Goal: Information Seeking & Learning: Learn about a topic

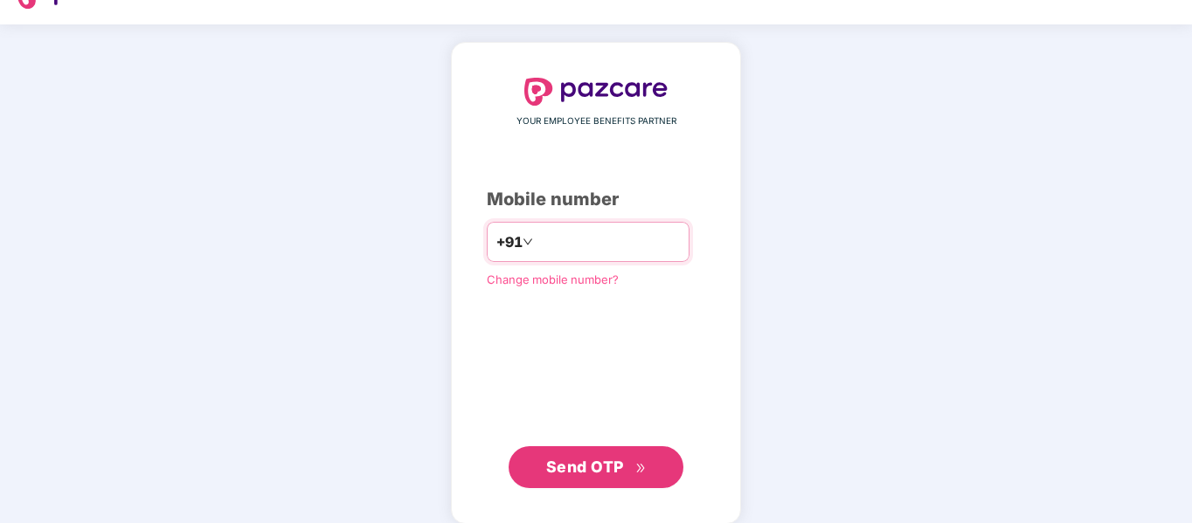
scroll to position [57, 0]
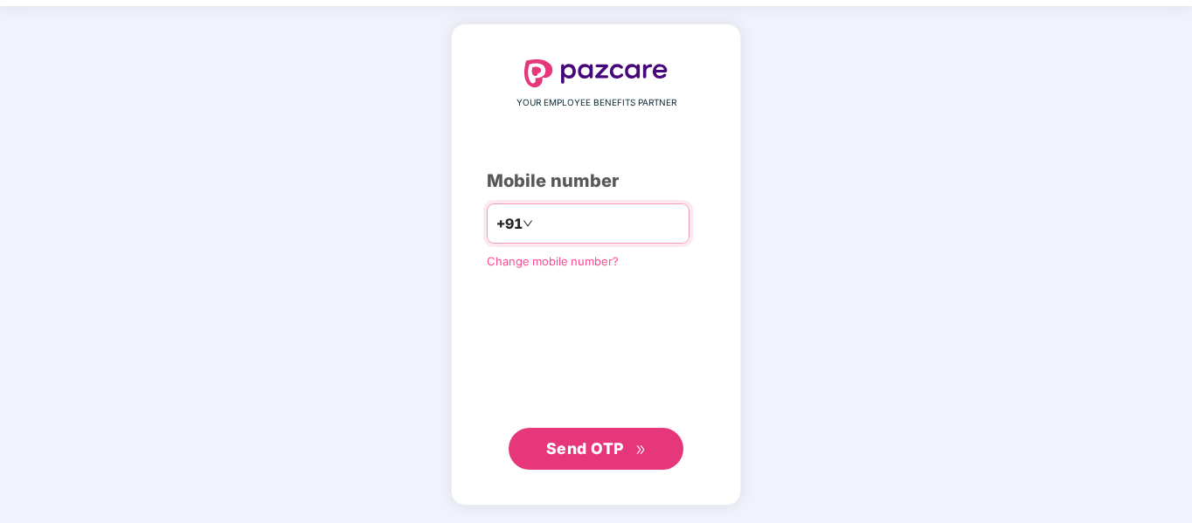
drag, startPoint x: 567, startPoint y: 222, endPoint x: 647, endPoint y: 225, distance: 80.4
click at [647, 225] on input "**********" at bounding box center [607, 224] width 143 height 28
type input "**********"
click at [614, 446] on span "Send OTP" at bounding box center [585, 448] width 78 height 18
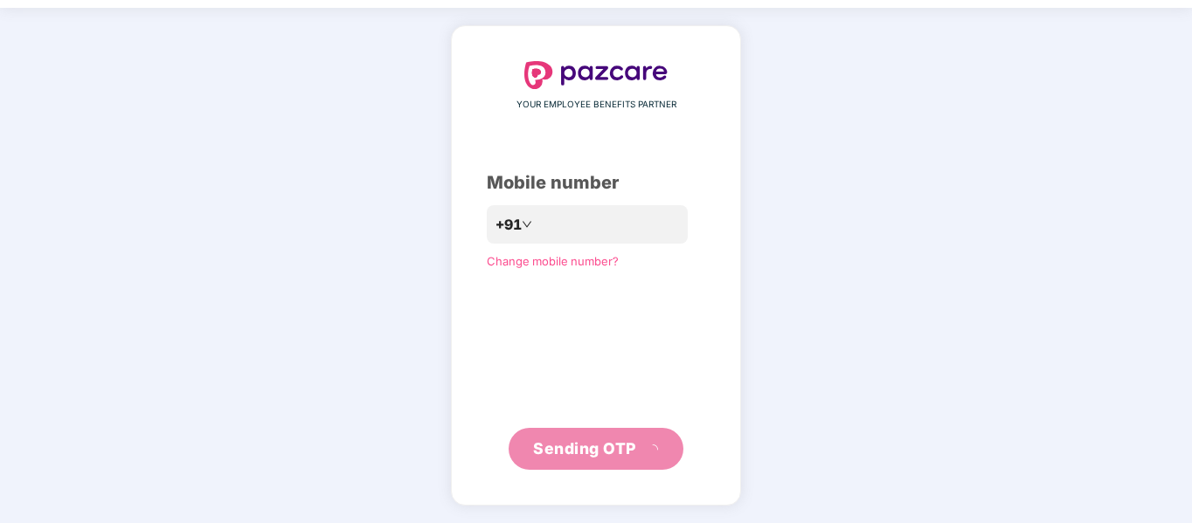
scroll to position [46, 0]
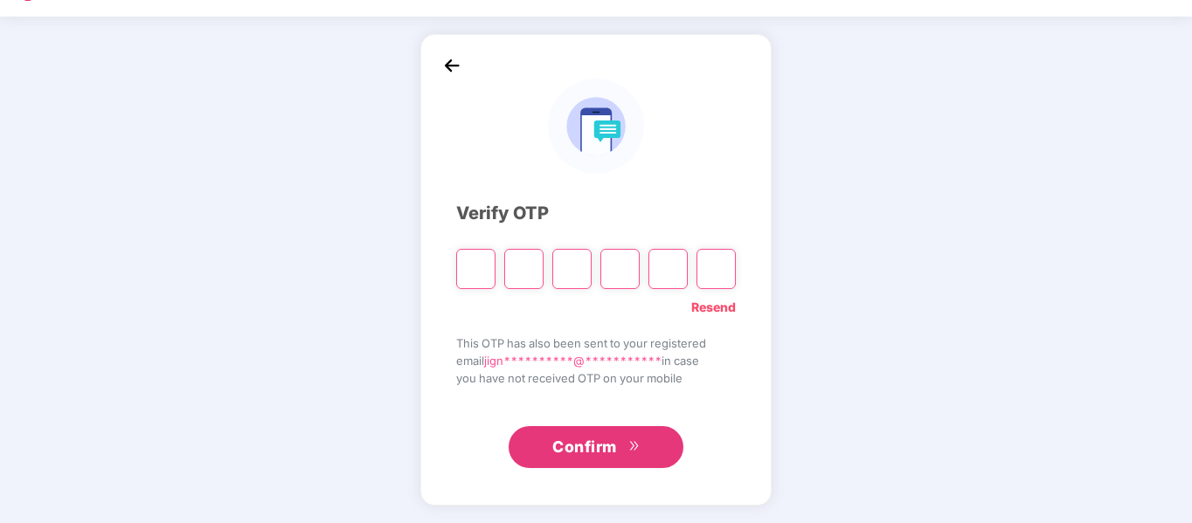
type input "*"
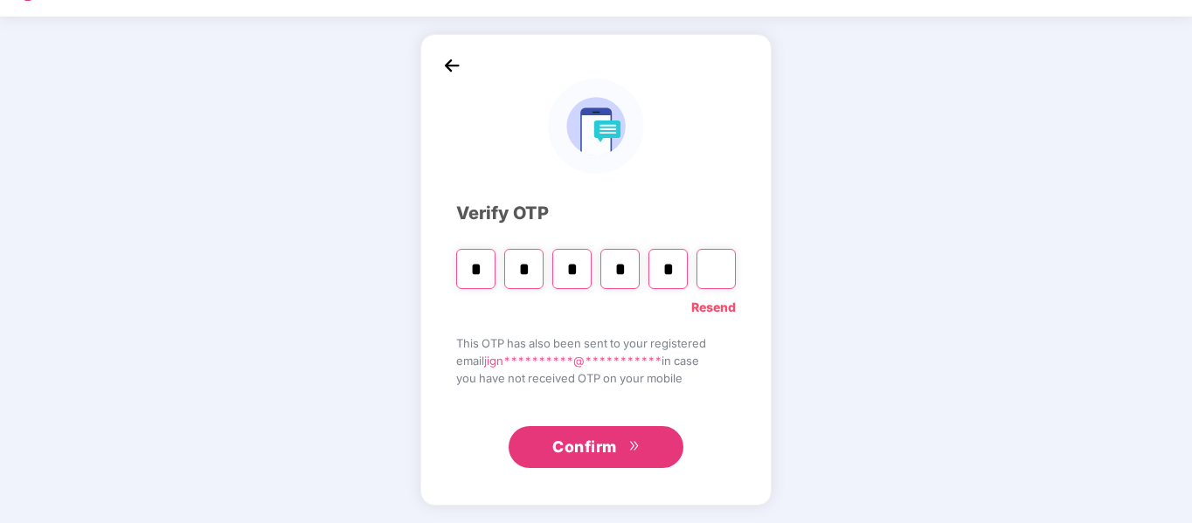
type input "*"
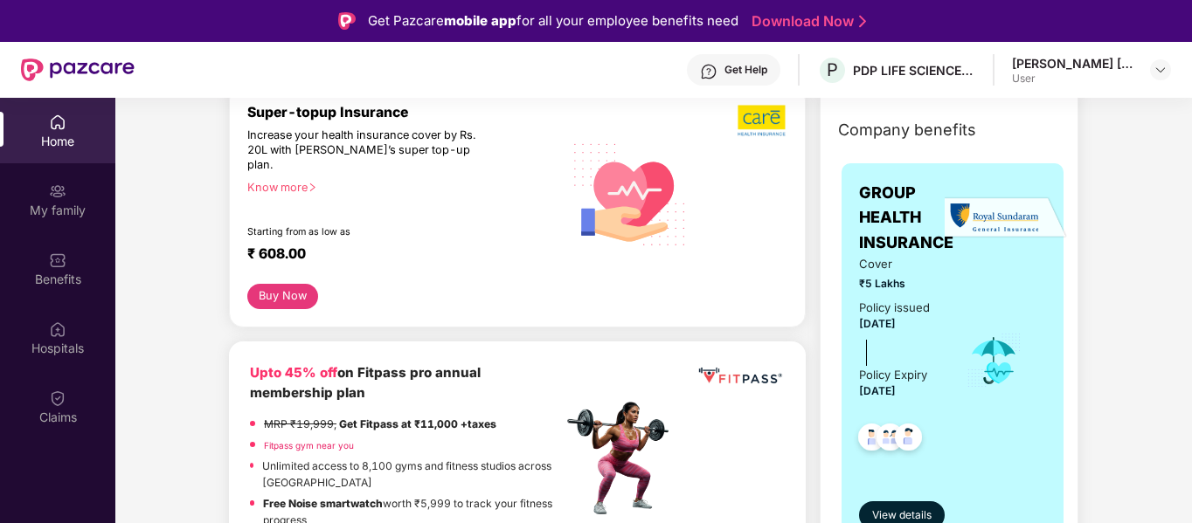
scroll to position [0, 0]
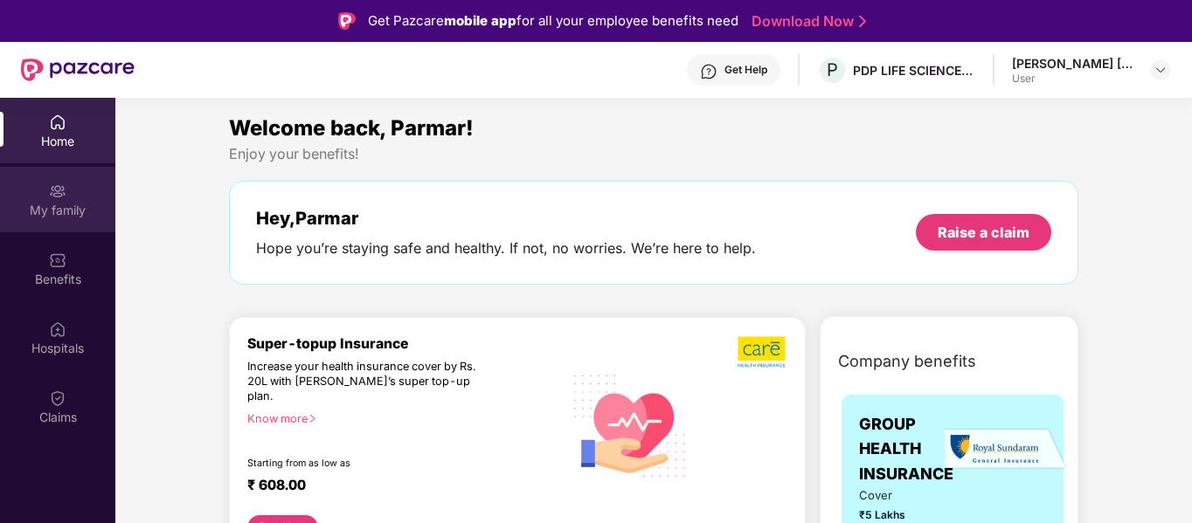
click at [47, 213] on div "My family" at bounding box center [57, 210] width 115 height 17
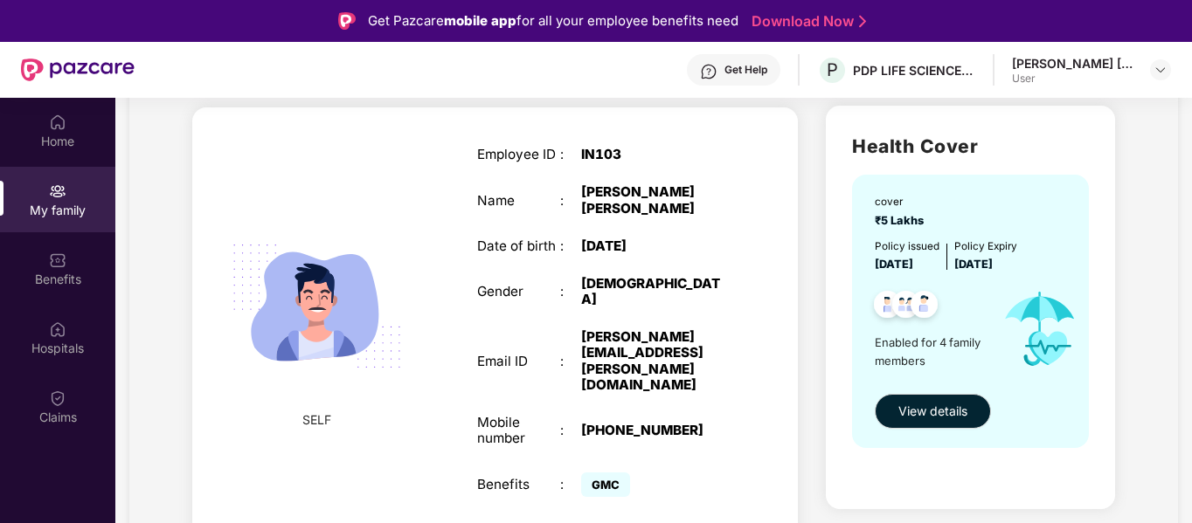
scroll to position [175, 0]
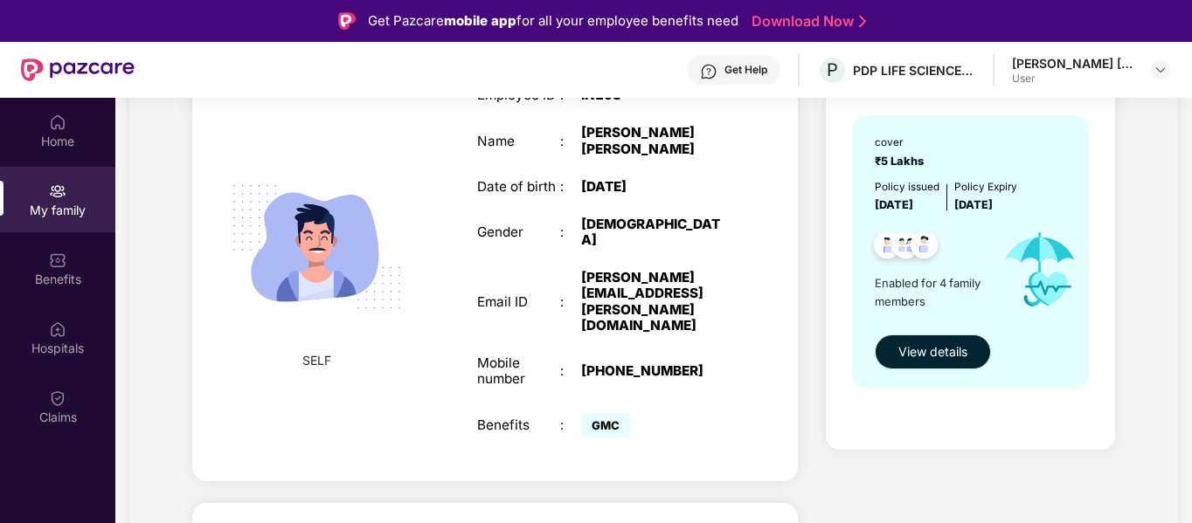
click at [948, 363] on button "View details" at bounding box center [933, 352] width 116 height 35
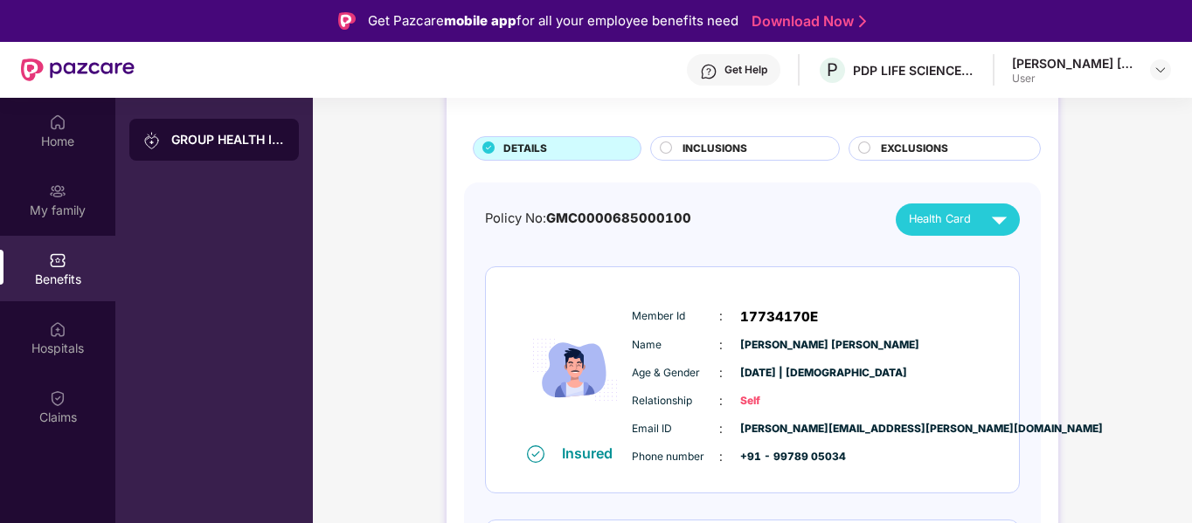
scroll to position [0, 0]
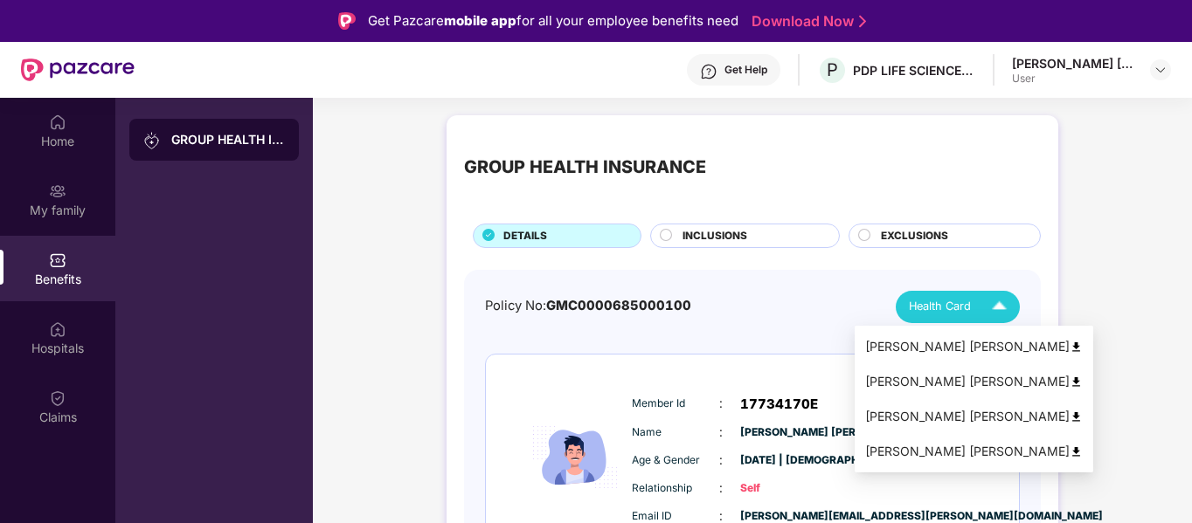
click at [1004, 313] on img at bounding box center [999, 307] width 31 height 31
click at [1069, 347] on img at bounding box center [1075, 347] width 13 height 13
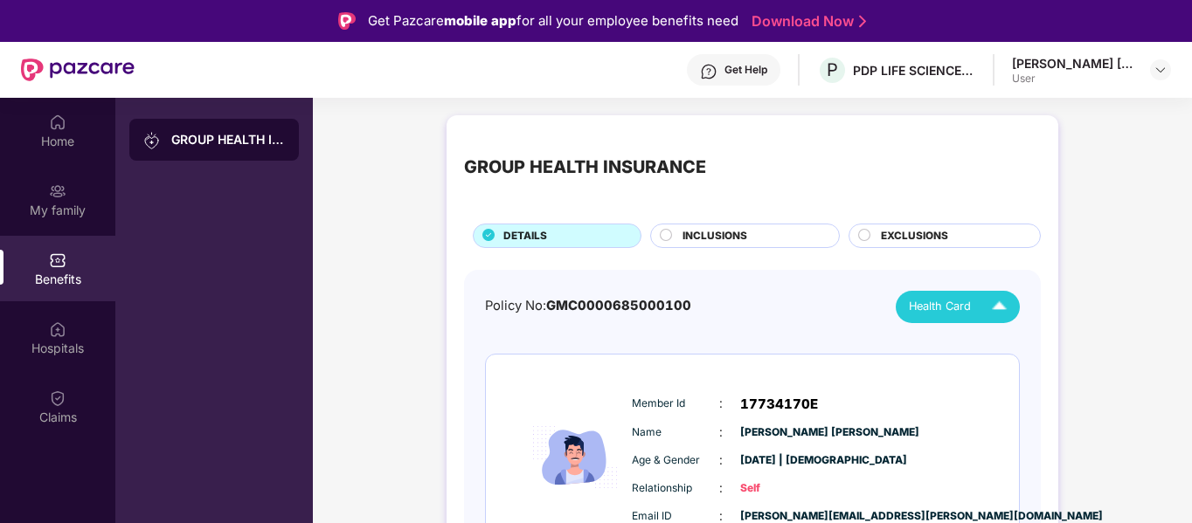
click at [760, 237] on div "INCLUSIONS" at bounding box center [752, 237] width 156 height 19
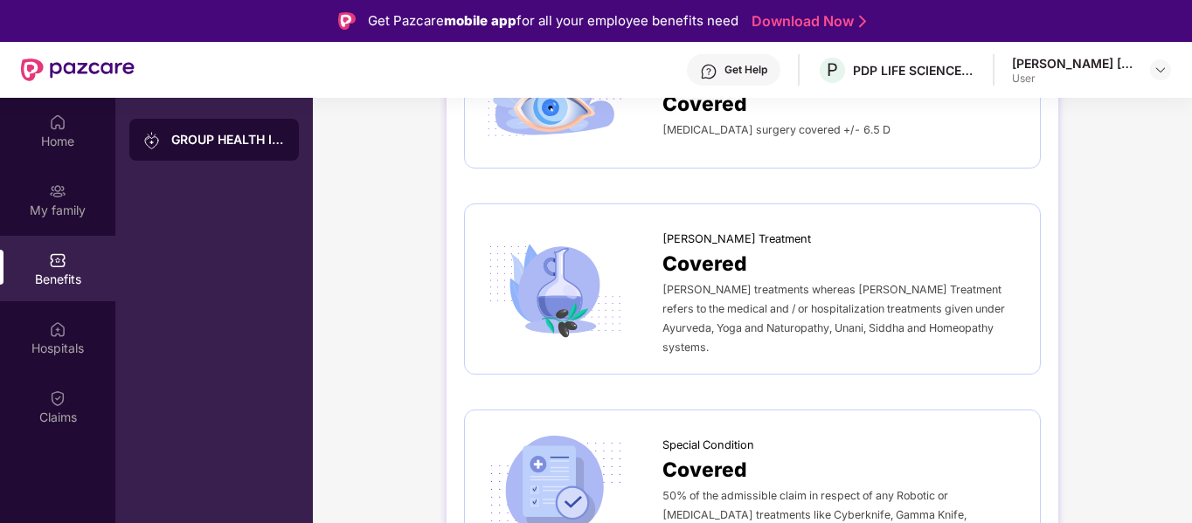
scroll to position [2272, 0]
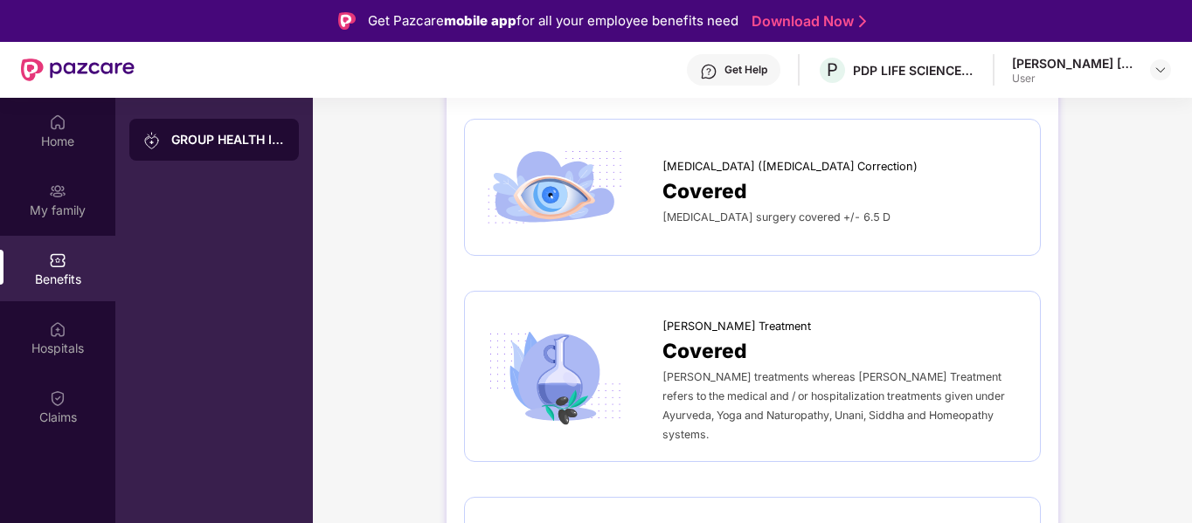
click at [862, 192] on div "Covered" at bounding box center [842, 191] width 360 height 31
click at [737, 206] on span "Covered" at bounding box center [704, 191] width 85 height 31
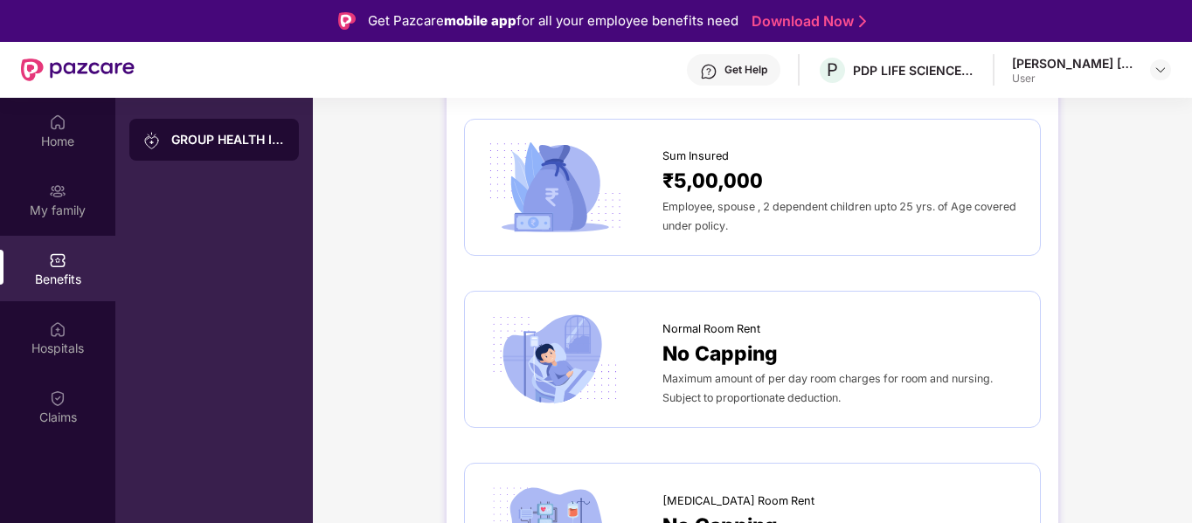
scroll to position [0, 0]
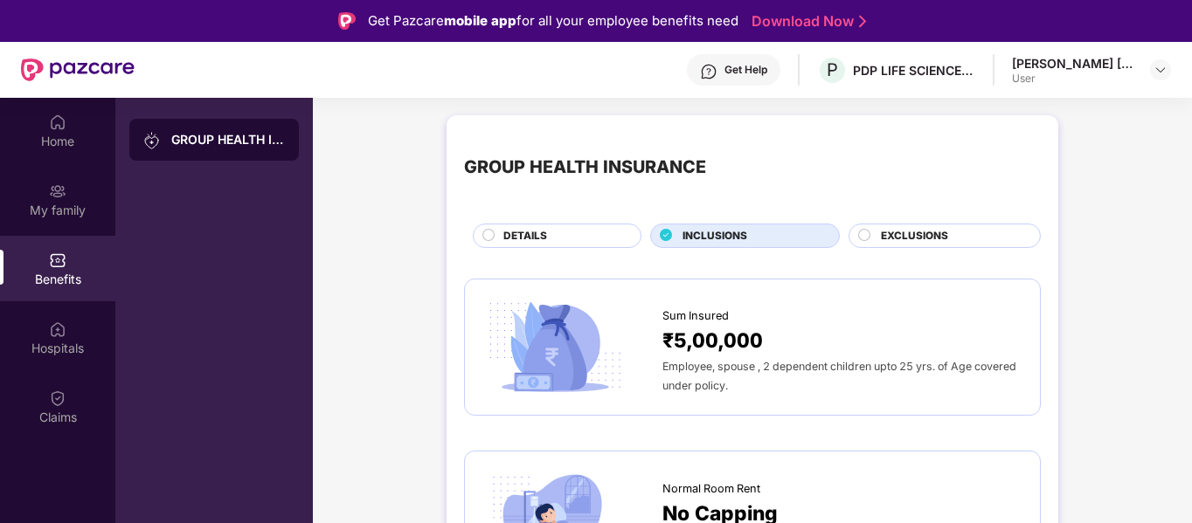
click at [923, 243] on span "EXCLUSIONS" at bounding box center [914, 236] width 67 height 17
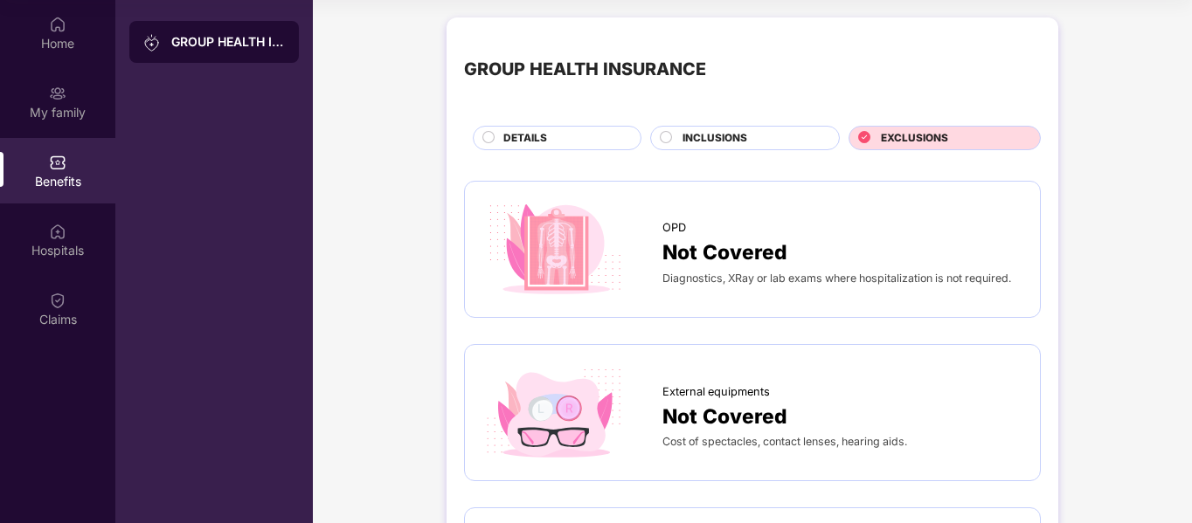
click at [528, 137] on span "DETAILS" at bounding box center [525, 138] width 44 height 17
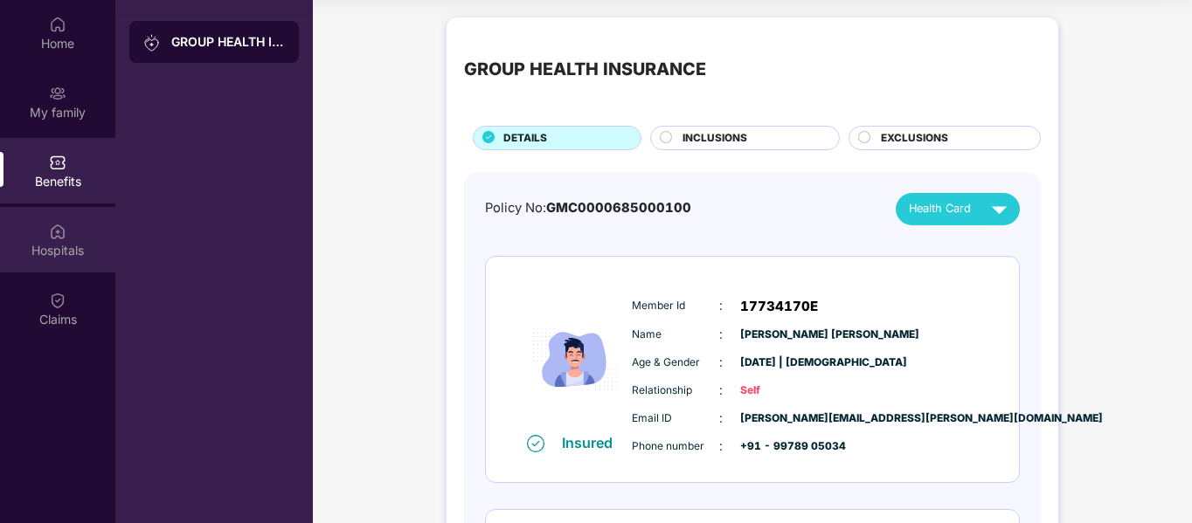
click at [36, 236] on div "Hospitals" at bounding box center [57, 240] width 115 height 66
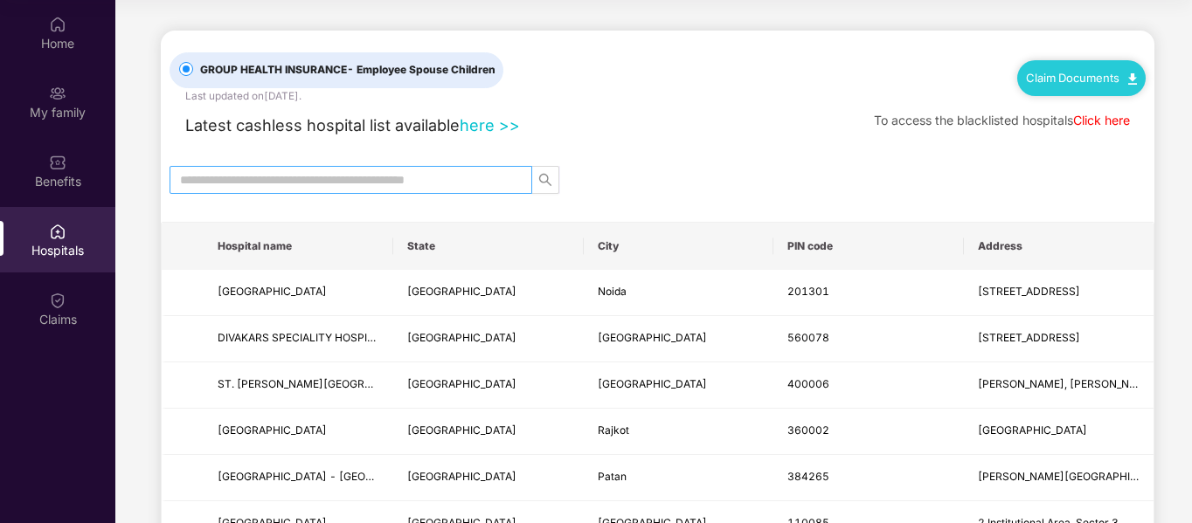
click at [469, 178] on input "text" at bounding box center [344, 179] width 328 height 19
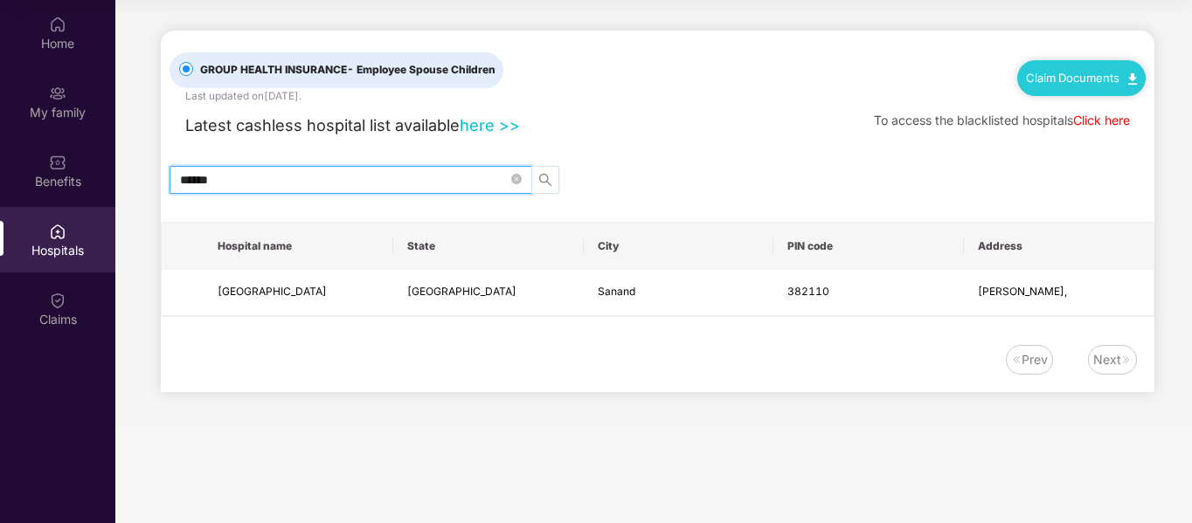
click at [547, 181] on icon "search" at bounding box center [545, 180] width 12 height 12
type input "******"
click at [487, 124] on link "here >>" at bounding box center [490, 124] width 60 height 19
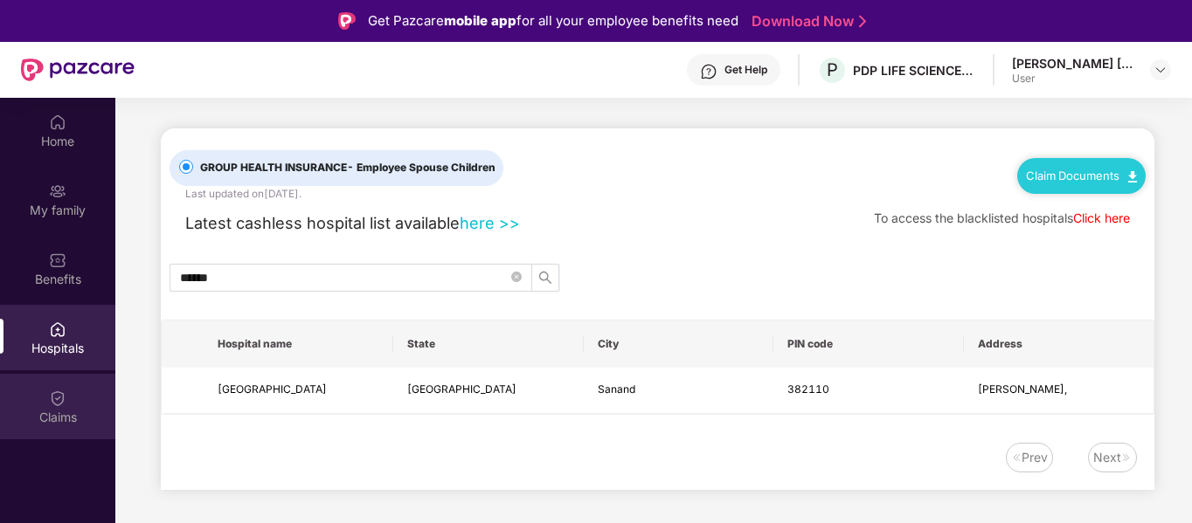
click at [42, 409] on div "Claims" at bounding box center [57, 417] width 115 height 17
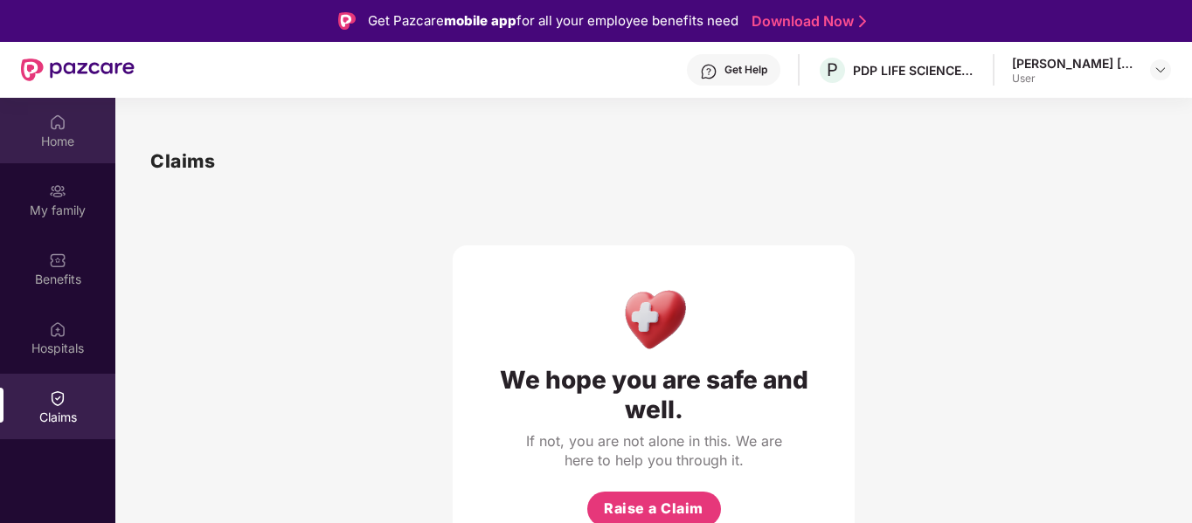
click at [55, 149] on div "Home" at bounding box center [57, 141] width 115 height 17
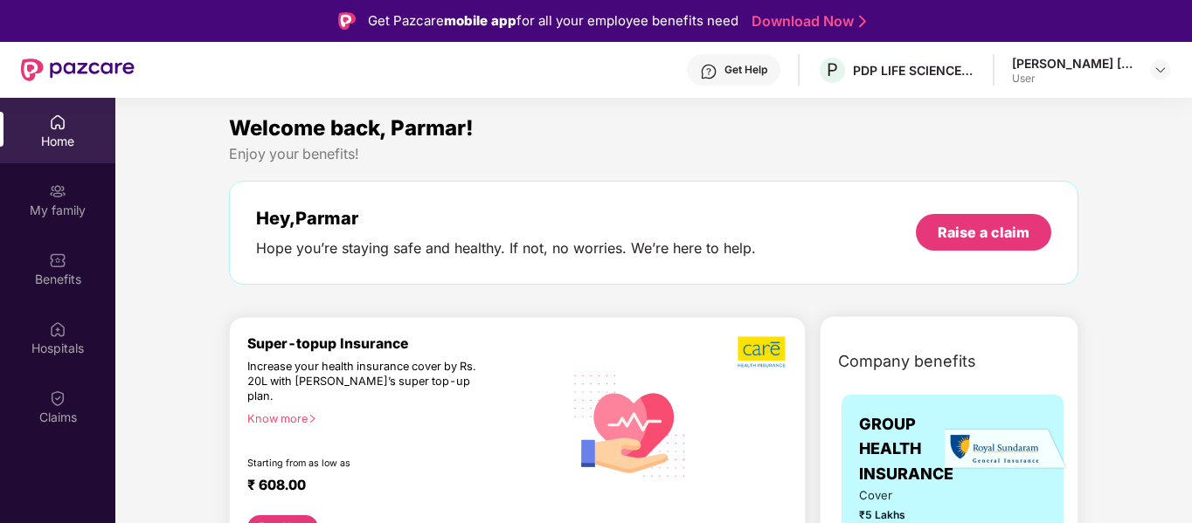
click at [1150, 74] on div at bounding box center [1160, 69] width 21 height 21
click at [1162, 73] on img at bounding box center [1160, 70] width 14 height 14
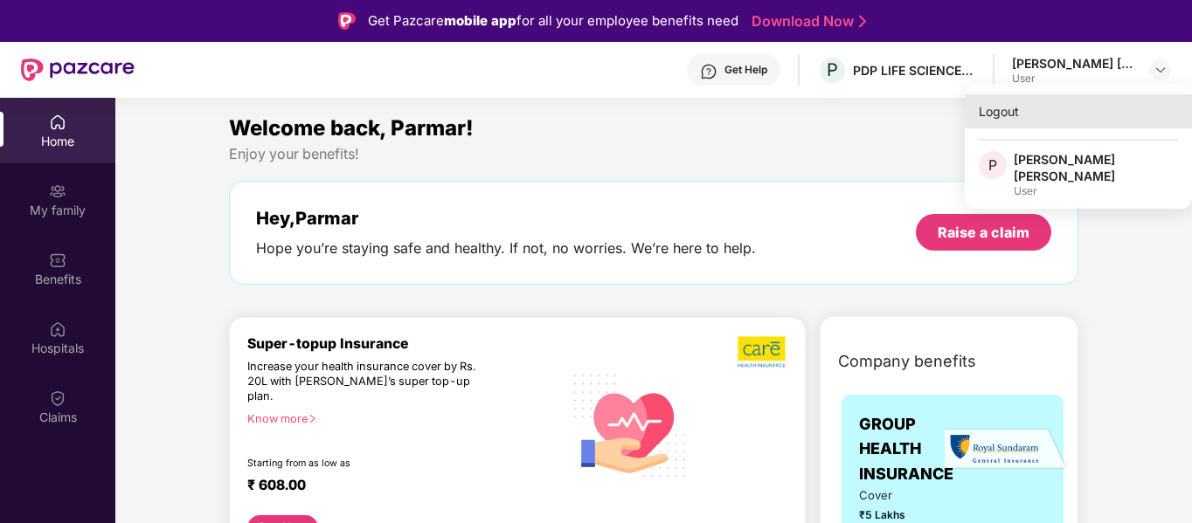
click at [993, 116] on div "Logout" at bounding box center [1078, 111] width 227 height 34
